Goal: Task Accomplishment & Management: Use online tool/utility

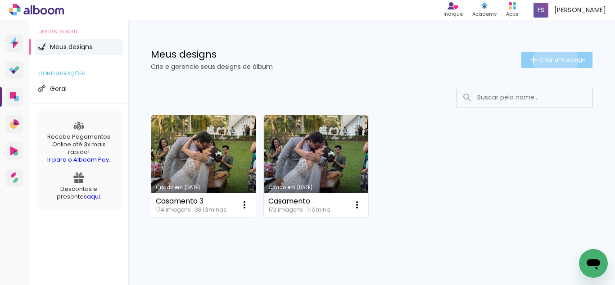
click at [547, 61] on span "Criar um design" at bounding box center [562, 60] width 47 height 6
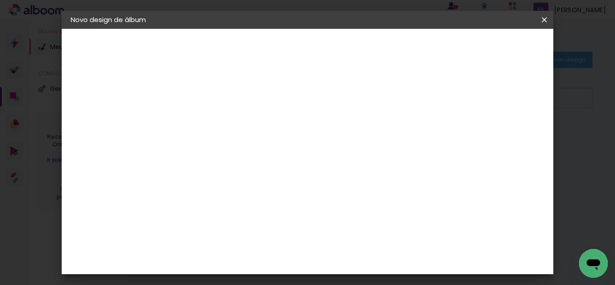
click at [218, 121] on input at bounding box center [218, 121] width 0 height 14
type input "Festa de 15 anos [PERSON_NAME]"
type paper-input "Festa de 15 anos [PERSON_NAME]"
click at [0, 0] on slot "Avançar" at bounding box center [0, 0] width 0 height 0
click at [0, 0] on slot "Tamanho Livre" at bounding box center [0, 0] width 0 height 0
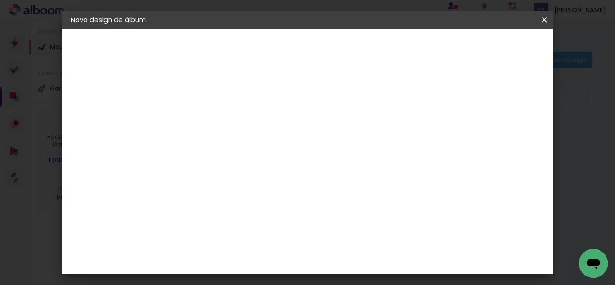
click at [0, 0] on slot "Avançar" at bounding box center [0, 0] width 0 height 0
click at [82, 109] on iron-icon at bounding box center [80, 111] width 11 height 11
click at [0, 0] on slot "Tamanho Livre" at bounding box center [0, 0] width 0 height 0
click at [0, 0] on slot "Avançar" at bounding box center [0, 0] width 0 height 0
click at [443, 103] on div at bounding box center [439, 103] width 8 height 8
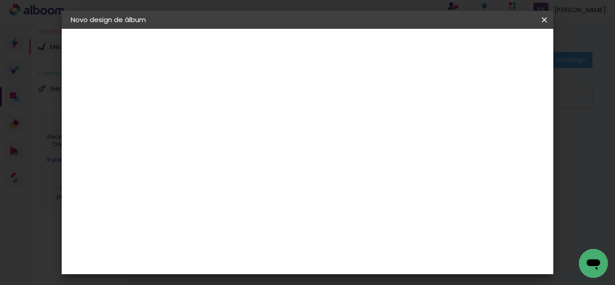
type paper-checkbox "on"
click at [443, 101] on div at bounding box center [439, 103] width 8 height 8
drag, startPoint x: 295, startPoint y: 140, endPoint x: 268, endPoint y: 139, distance: 27.5
click at [268, 139] on div "30 cm" at bounding box center [298, 141] width 130 height 23
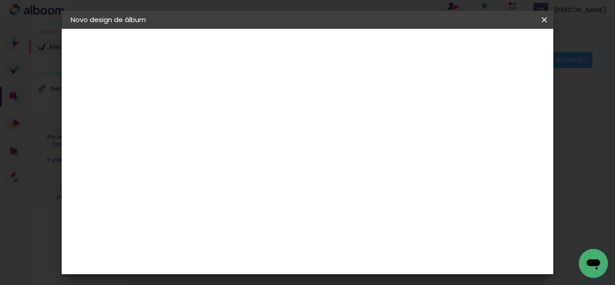
click at [427, 135] on div "30 cm cm cm mm A maioria das encadernadoras sugere 5mm de sangria." at bounding box center [345, 150] width 332 height 72
drag, startPoint x: 188, startPoint y: 149, endPoint x: 224, endPoint y: 149, distance: 35.6
click at [224, 101] on div "30 cm cm cm mm A maioria das encadernadoras sugere 5mm de sangria." at bounding box center [345, 65] width 332 height 72
type input "24"
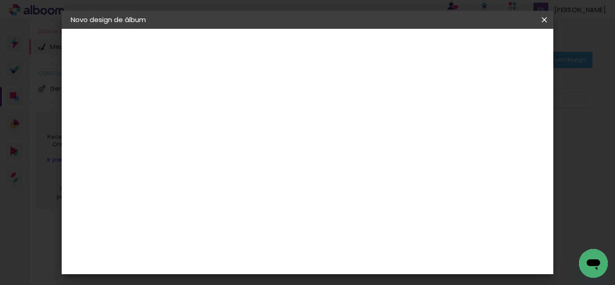
type paper-input "24"
click at [349, 56] on div "30 cm cm cm mm A maioria das encadernadoras sugere 5mm de sangria." at bounding box center [345, 20] width 332 height 72
click at [488, 46] on span "Iniciar design" at bounding box center [467, 48] width 41 height 6
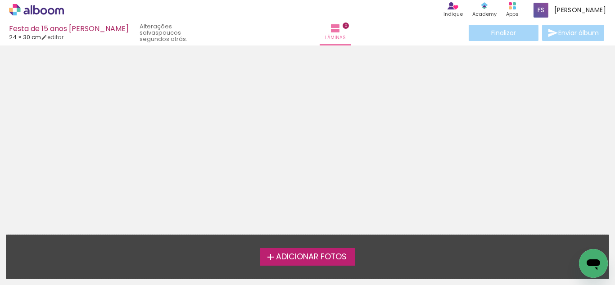
click at [326, 254] on span "Adicionar Fotos" at bounding box center [311, 257] width 71 height 8
click at [0, 0] on input "file" at bounding box center [0, 0] width 0 height 0
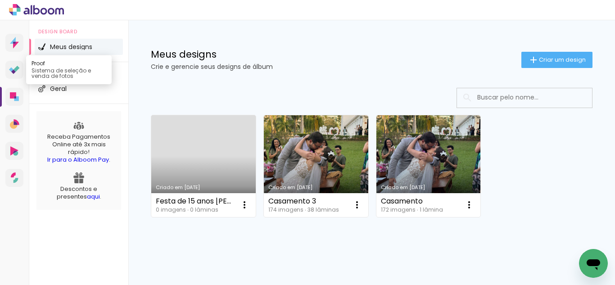
click at [16, 67] on icon at bounding box center [17, 69] width 6 height 6
